Goal: Information Seeking & Learning: Learn about a topic

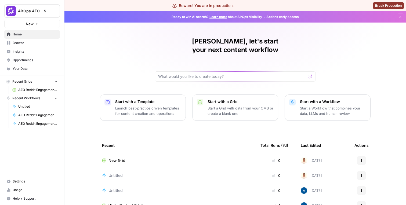
click at [19, 58] on span "Opportunities" at bounding box center [35, 60] width 45 height 5
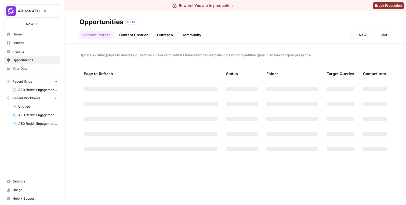
click at [23, 50] on span "Insights" at bounding box center [35, 51] width 45 height 5
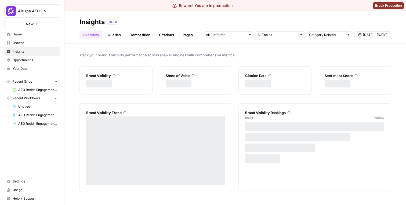
click at [168, 40] on header "Insights BETA Overview Queries Competition Citations Pages Category Related Sep…" at bounding box center [235, 27] width 342 height 32
click at [178, 37] on ul "Overview Queries Competition Citations Pages" at bounding box center [137, 35] width 117 height 9
click at [183, 37] on link "Pages" at bounding box center [187, 35] width 17 height 9
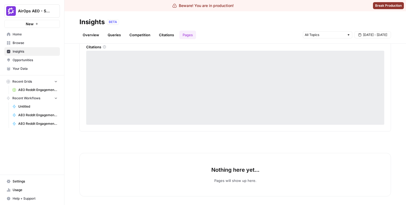
scroll to position [14, 0]
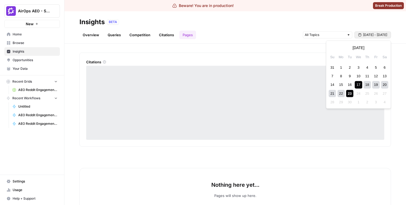
click at [376, 36] on span "[DATE] - [DATE]" at bounding box center [375, 34] width 24 height 5
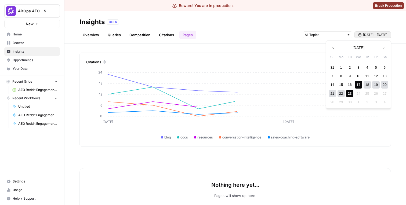
click at [331, 46] on button "Previous month" at bounding box center [333, 48] width 10 height 10
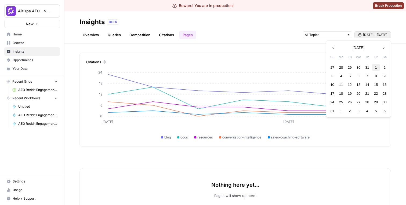
click at [373, 67] on div "1" at bounding box center [375, 67] width 7 height 7
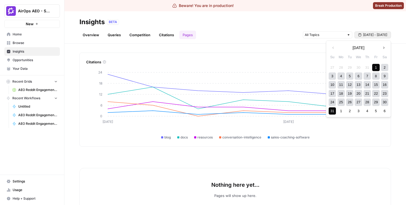
click at [332, 110] on div "31" at bounding box center [332, 110] width 7 height 7
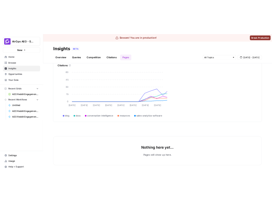
scroll to position [34, 0]
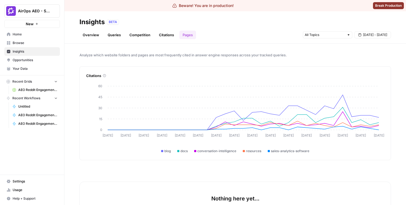
click at [40, 44] on span "Browse" at bounding box center [35, 43] width 45 height 5
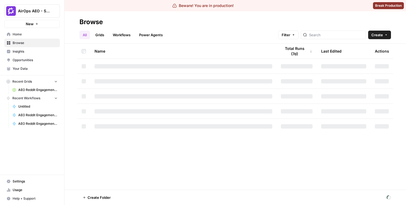
click at [38, 51] on span "Insights" at bounding box center [35, 51] width 45 height 5
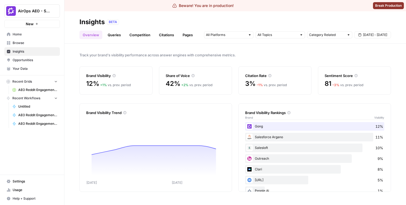
click at [44, 11] on span "AirOps AEO - Single Brand (Gong)" at bounding box center [34, 10] width 32 height 5
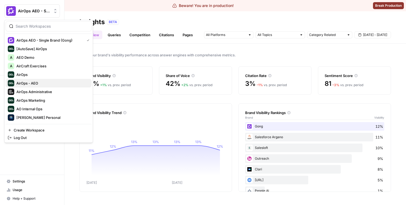
scroll to position [1, 0]
click at [45, 82] on span "AirOps - AEO" at bounding box center [51, 82] width 71 height 5
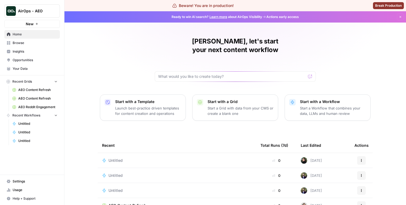
click at [42, 51] on span "Insights" at bounding box center [35, 51] width 45 height 5
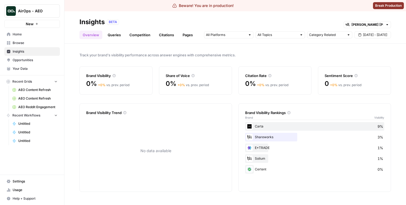
click at [178, 36] on ul "Overview Queries Competition Citations Pages" at bounding box center [137, 35] width 117 height 9
click at [181, 36] on link "Pages" at bounding box center [187, 35] width 17 height 9
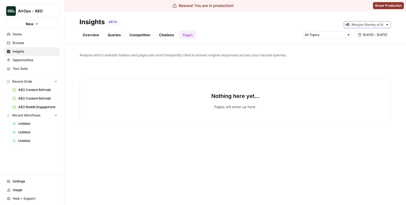
click at [372, 26] on input "text" at bounding box center [368, 24] width 32 height 5
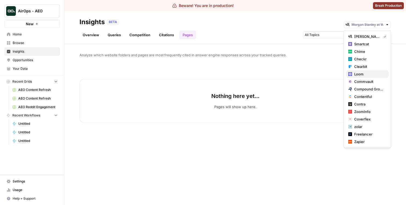
click at [358, 72] on span "Loom" at bounding box center [369, 73] width 30 height 5
type input "Loom"
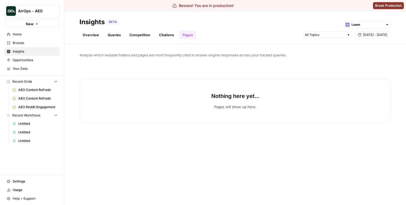
click at [44, 7] on button "AirOps - AEO" at bounding box center [32, 10] width 56 height 13
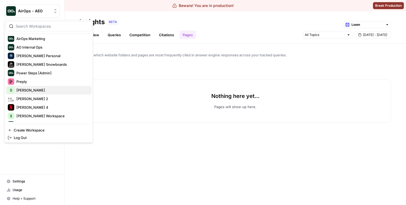
scroll to position [59, 0]
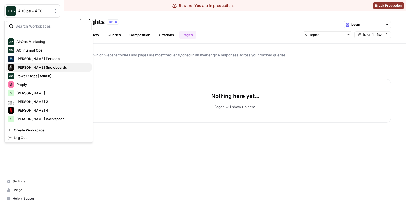
click at [42, 68] on span "[PERSON_NAME] Snowboards" at bounding box center [51, 67] width 71 height 5
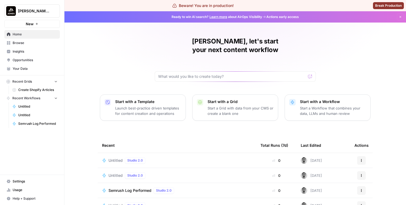
click at [32, 44] on span "Browse" at bounding box center [35, 43] width 45 height 5
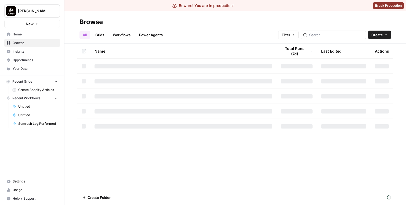
click at [20, 51] on span "Insights" at bounding box center [35, 51] width 45 height 5
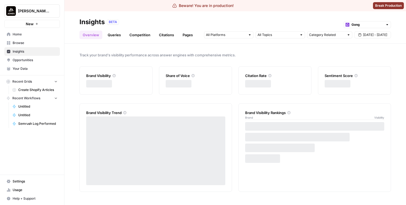
click at [178, 34] on ul "Overview Queries Competition Citations Pages" at bounding box center [137, 35] width 117 height 9
click at [182, 35] on link "Pages" at bounding box center [187, 35] width 17 height 9
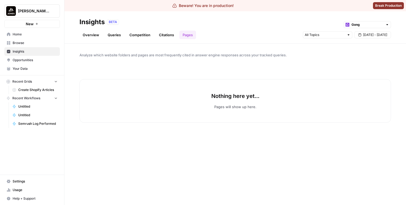
click at [34, 35] on span "Home" at bounding box center [35, 34] width 45 height 5
